Goal: Transaction & Acquisition: Purchase product/service

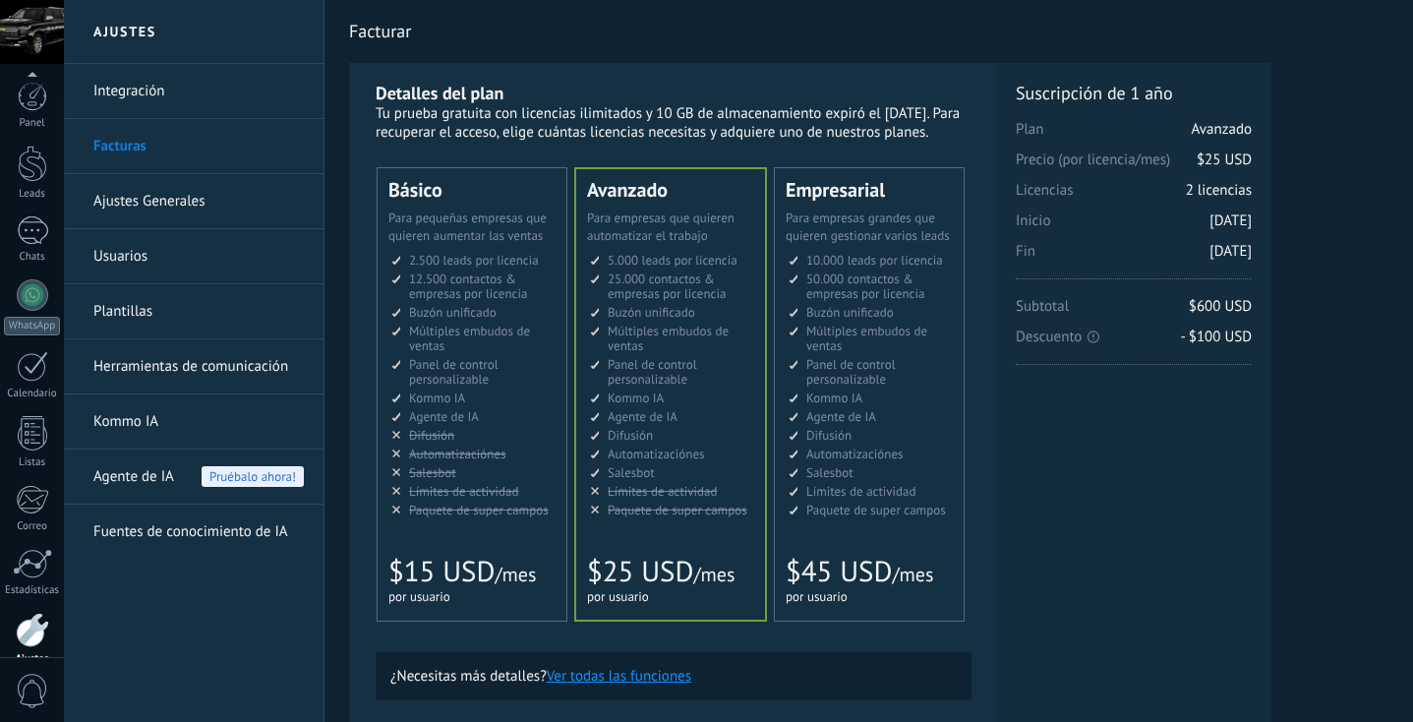
scroll to position [96, 0]
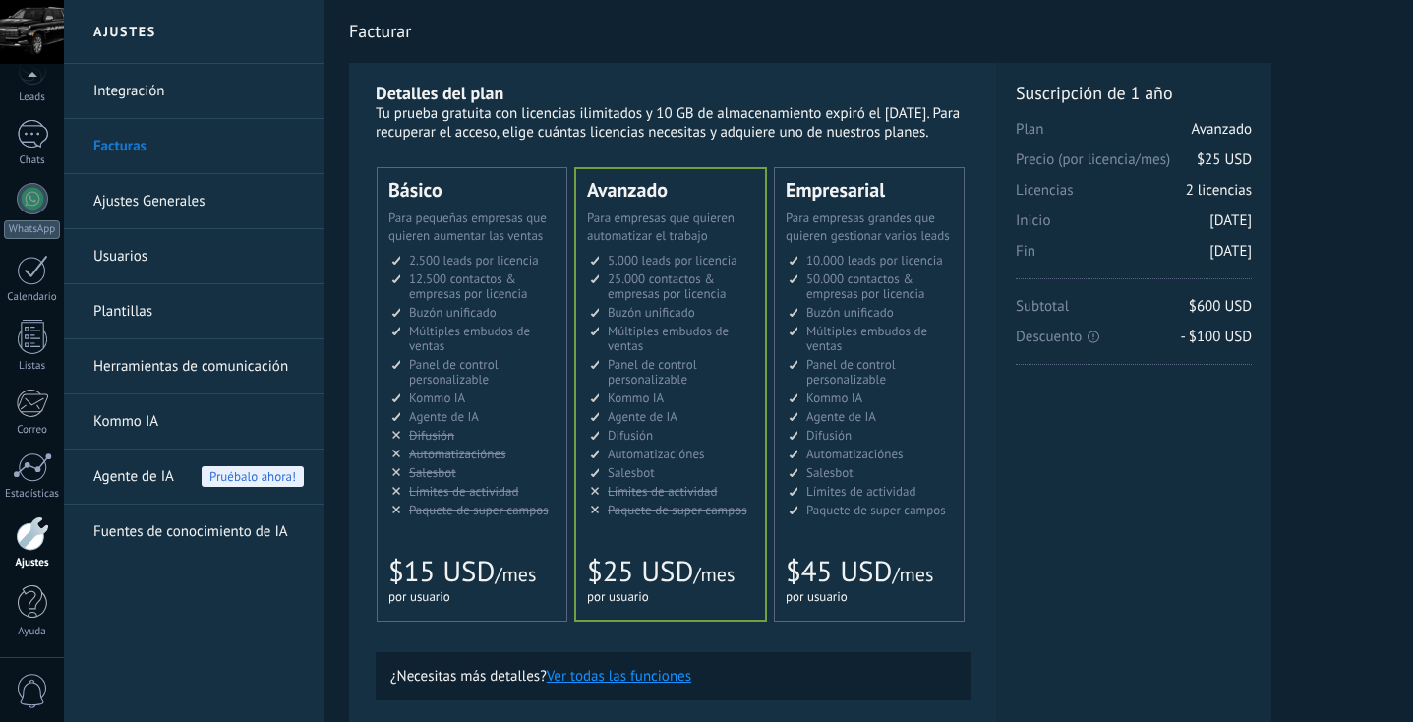
click at [24, 27] on div at bounding box center [32, 32] width 64 height 64
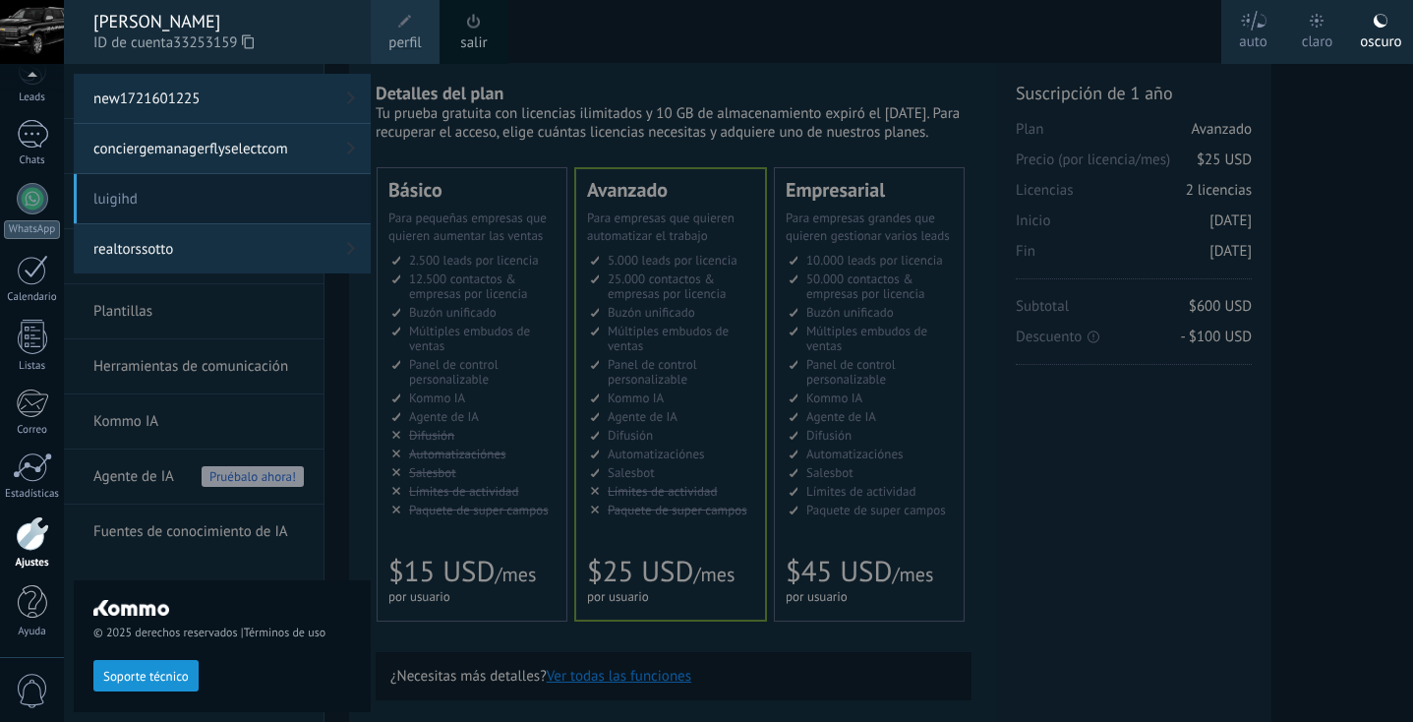
click at [189, 259] on link "realtorssotto" at bounding box center [222, 248] width 297 height 49
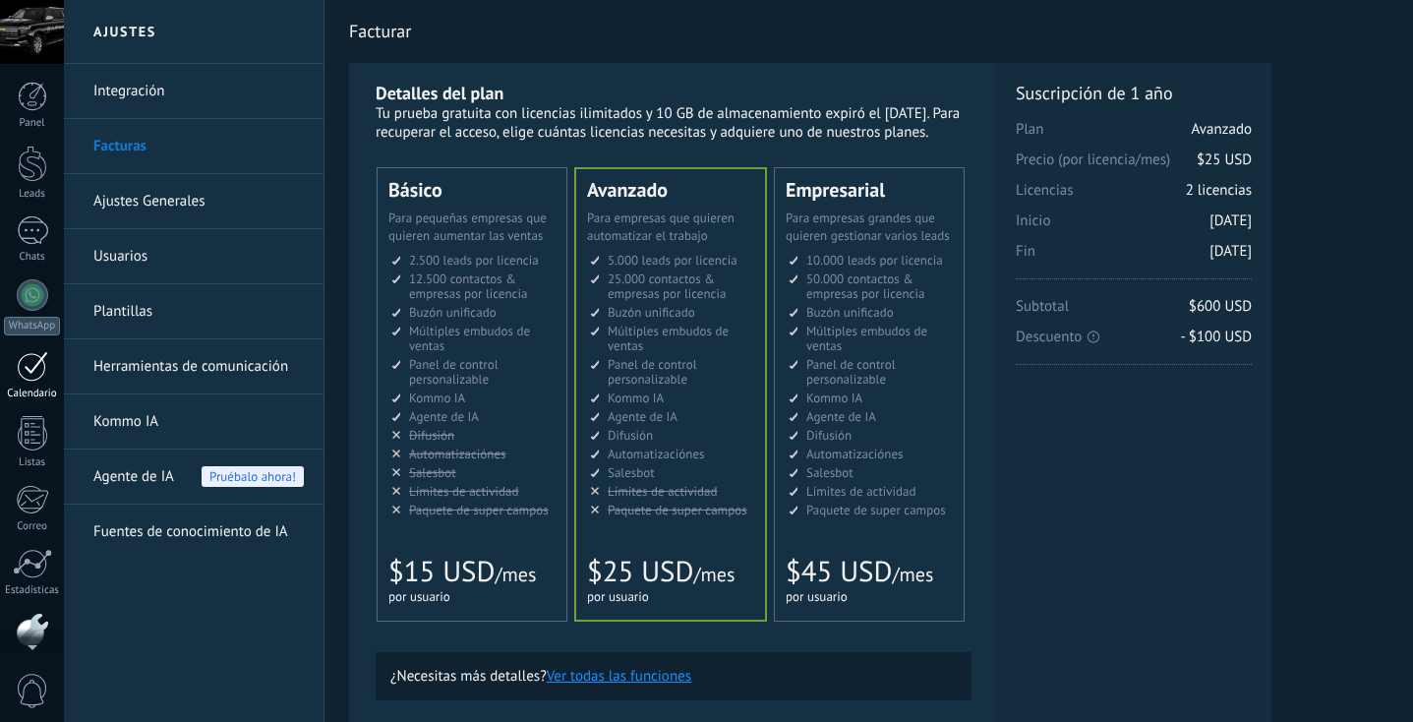
scroll to position [96, 0]
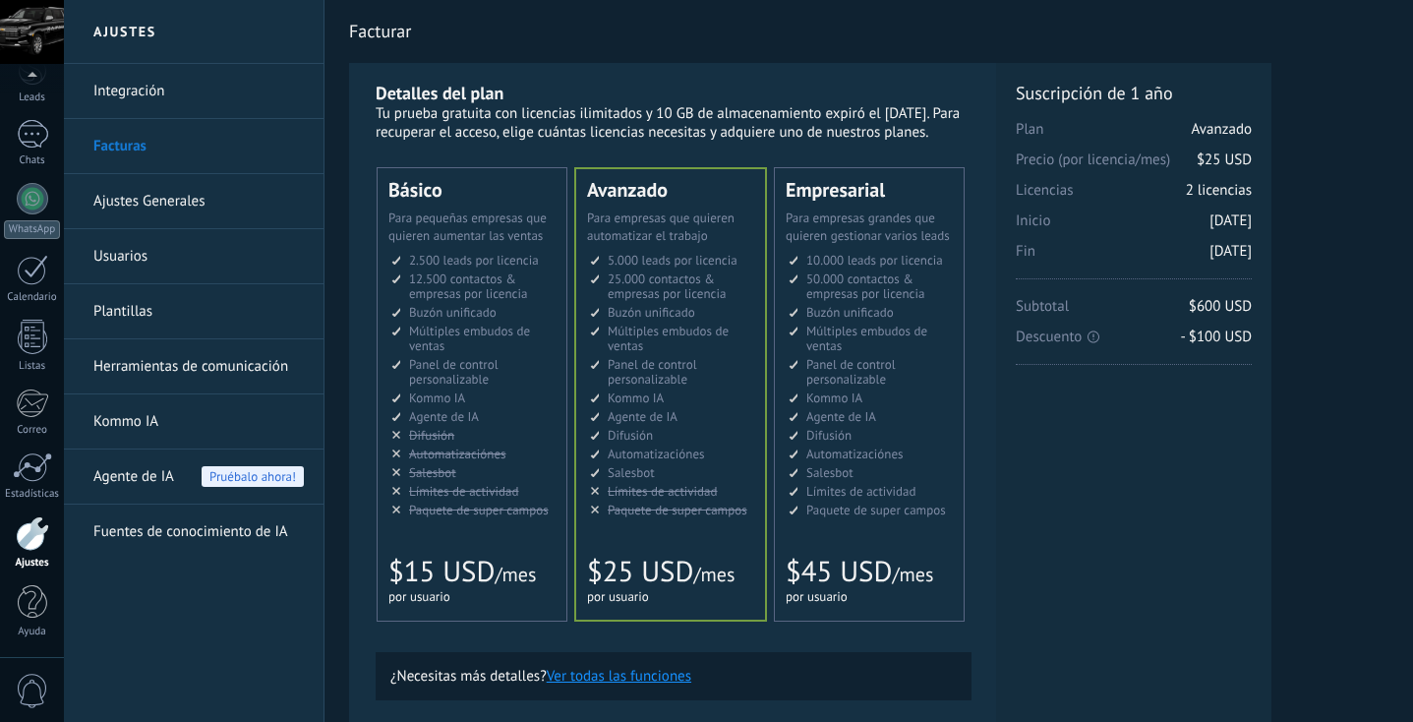
click at [30, 42] on div at bounding box center [32, 32] width 64 height 64
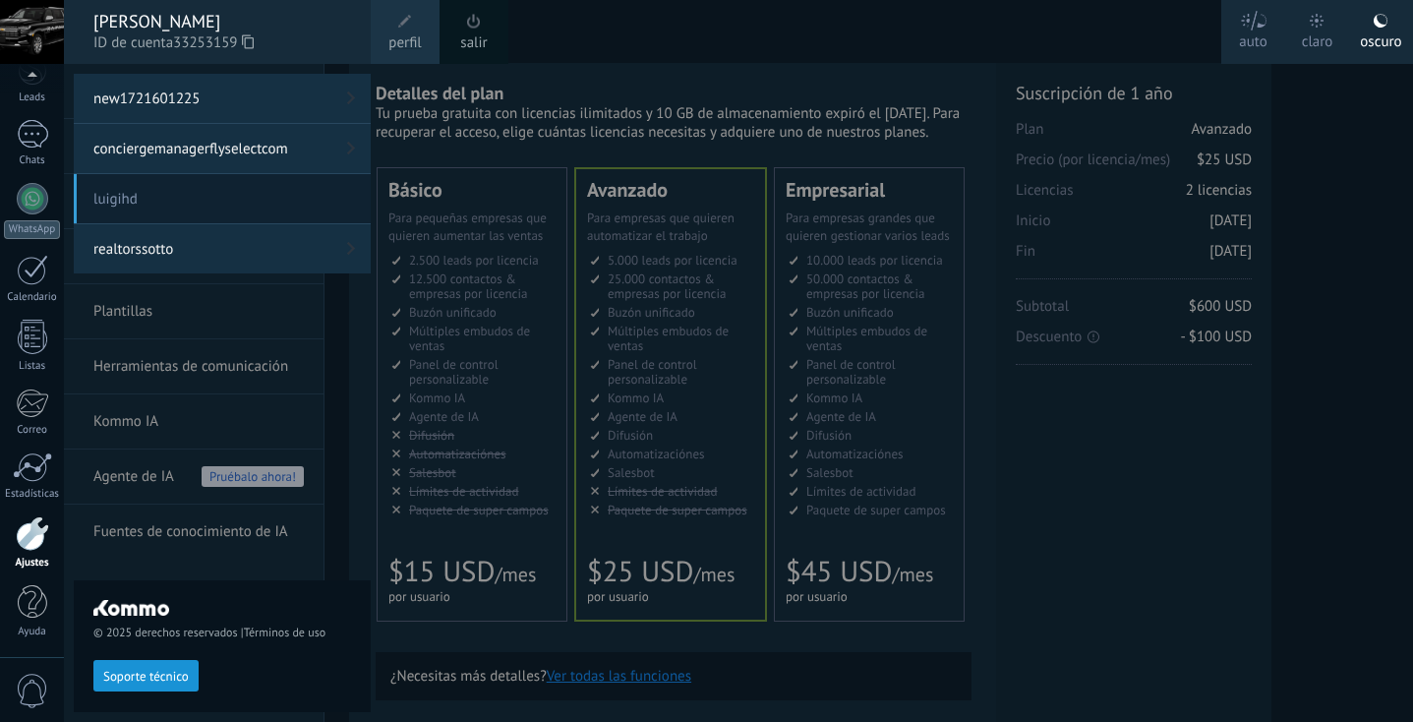
scroll to position [17, 0]
click at [176, 243] on link "realtorssotto" at bounding box center [222, 248] width 297 height 49
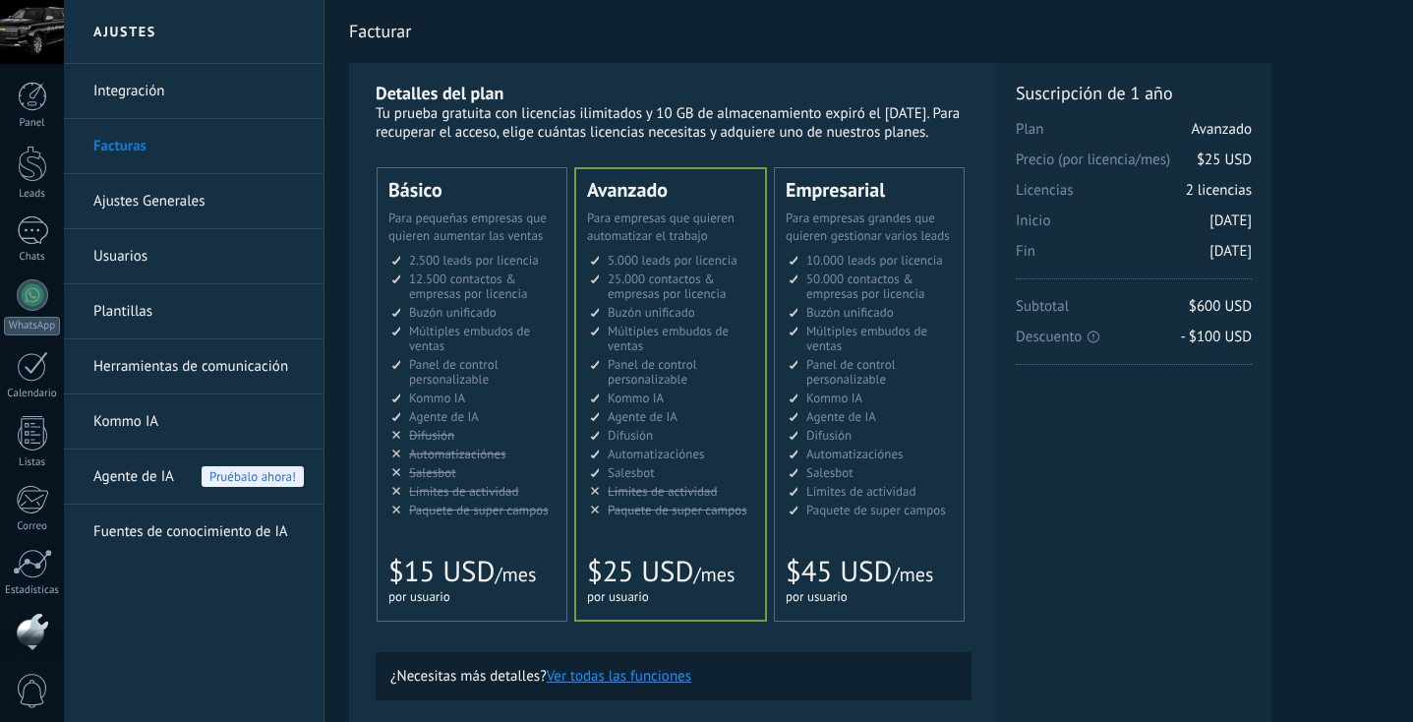
click at [26, 32] on div at bounding box center [32, 32] width 64 height 64
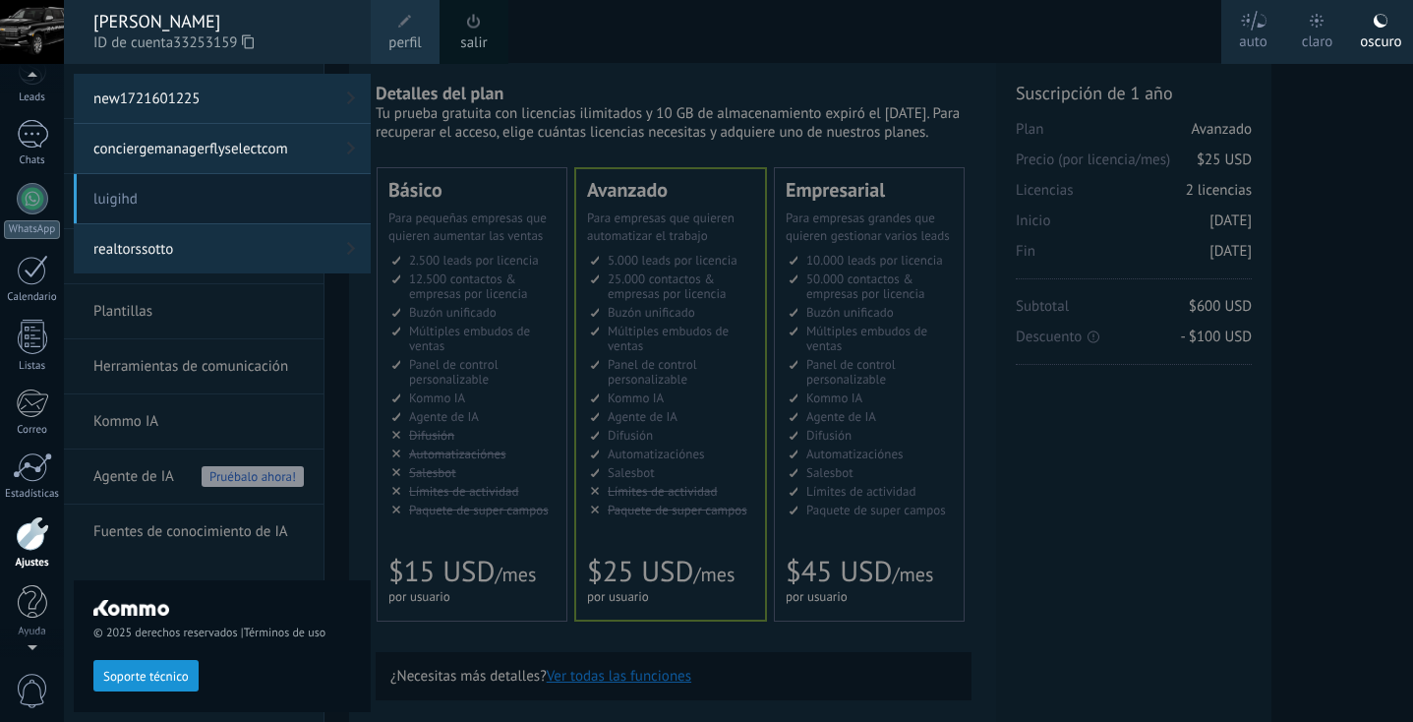
scroll to position [76, 0]
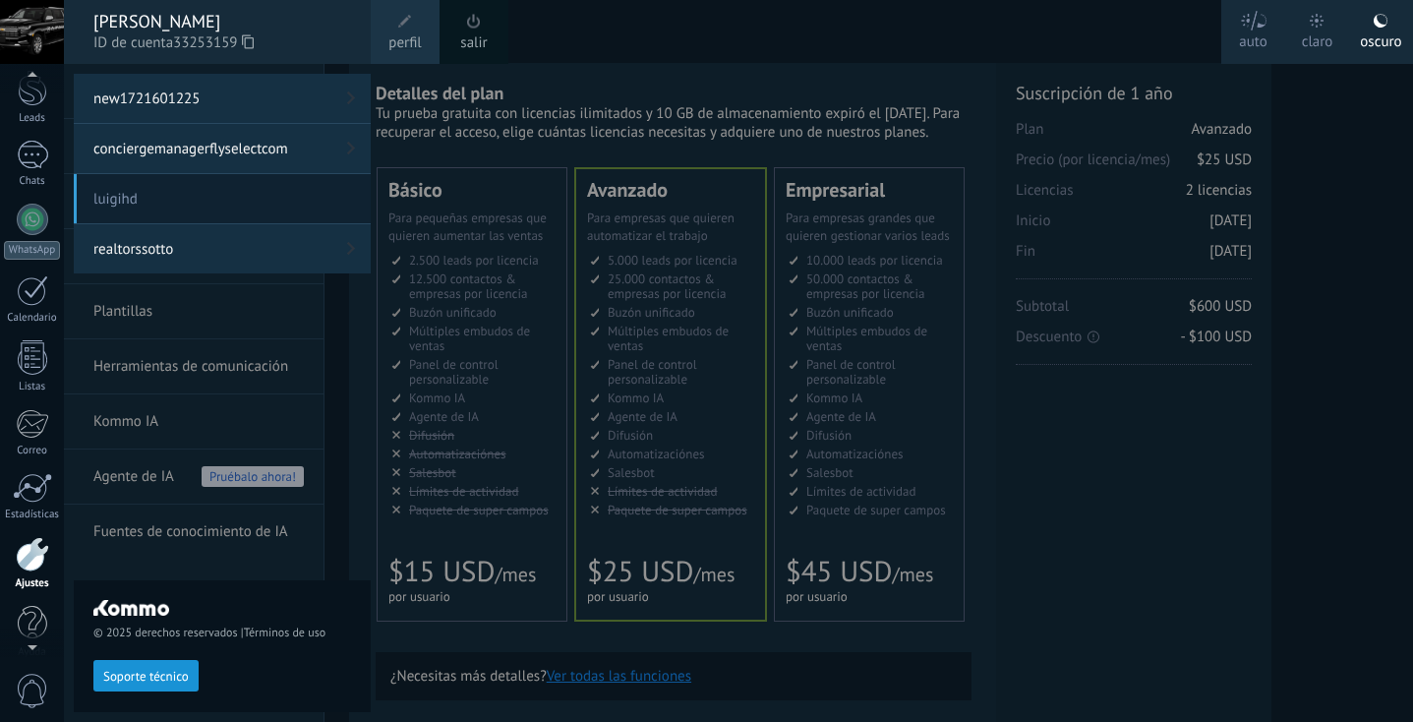
click at [254, 42] on icon at bounding box center [248, 41] width 12 height 15
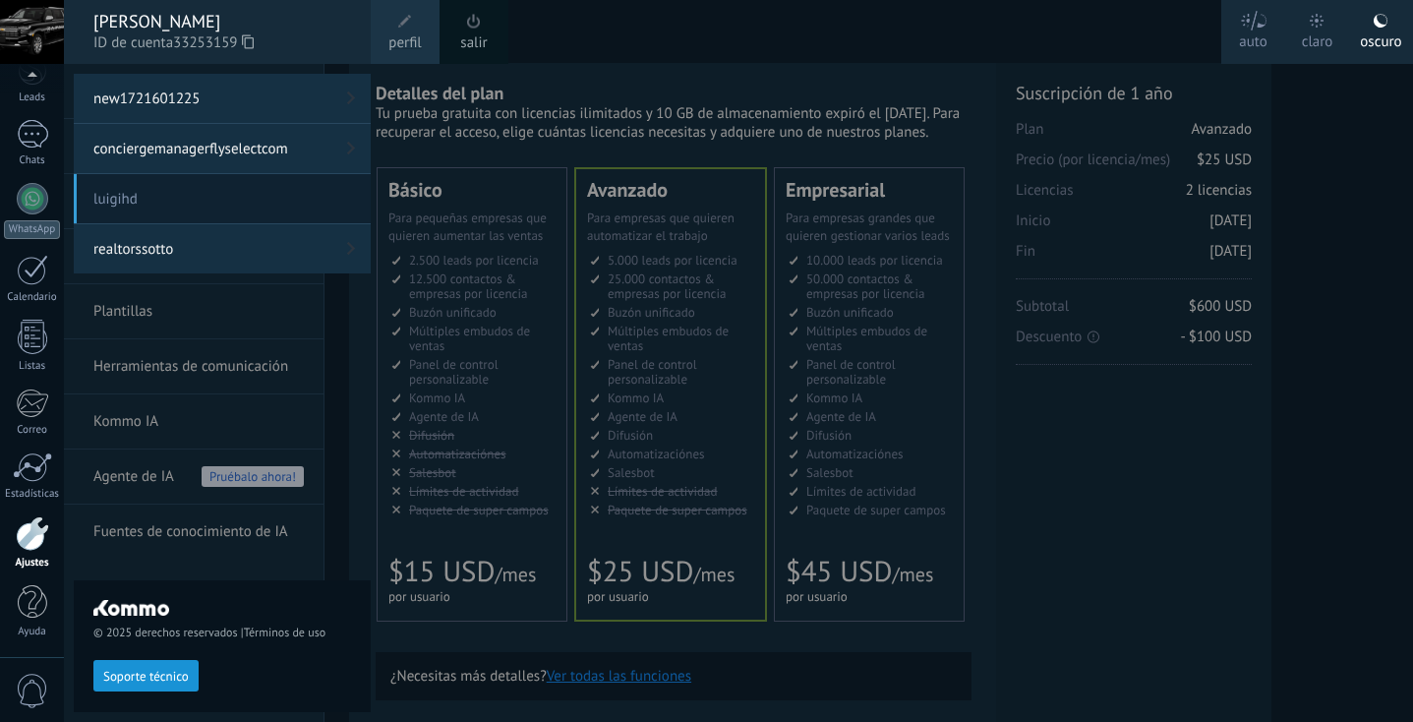
click at [145, 193] on span "luigihd" at bounding box center [222, 198] width 297 height 49
